Goal: Task Accomplishment & Management: Manage account settings

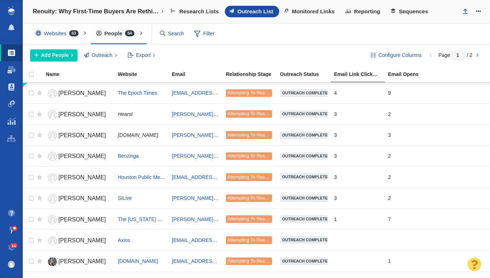
click at [52, 14] on h4 "Renuity: Why First-Time Buyers Are Rethinking the Starter Home" at bounding box center [96, 11] width 126 height 7
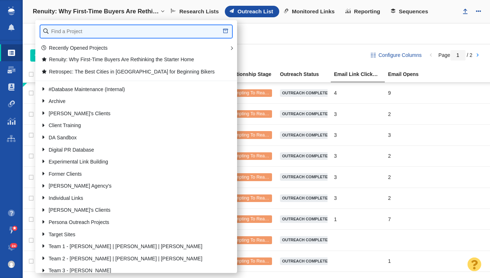
click at [110, 30] on input "text" at bounding box center [136, 31] width 192 height 13
type input "how safe"
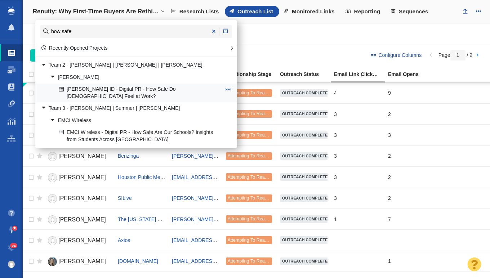
click at [229, 88] on span at bounding box center [228, 89] width 6 height 6
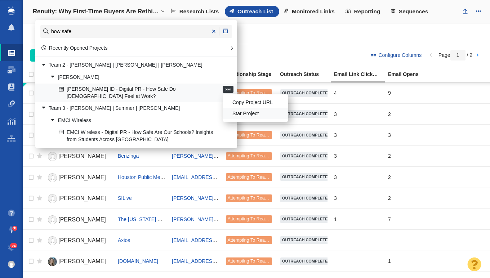
click at [246, 111] on li "Star Project" at bounding box center [256, 113] width 66 height 11
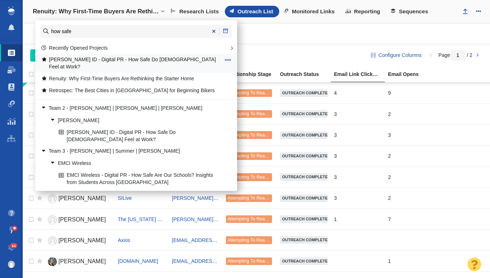
click at [113, 58] on link "[PERSON_NAME] ID - Digital PR - How Safe Do [DEMOGRAPHIC_DATA] Feel at Work?" at bounding box center [130, 63] width 183 height 18
